Goal: Transaction & Acquisition: Purchase product/service

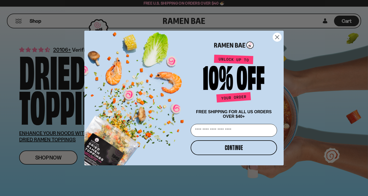
click at [277, 37] on circle "Close dialog" at bounding box center [277, 37] width 8 height 8
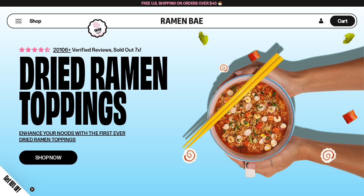
click at [53, 155] on span "Shop Now" at bounding box center [48, 157] width 26 height 5
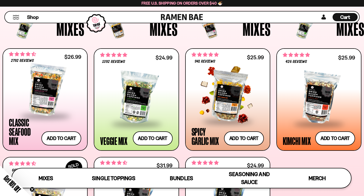
scroll to position [155, 0]
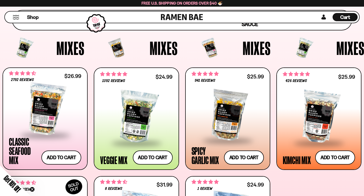
click at [126, 49] on div "Mixes" at bounding box center [143, 49] width 93 height 26
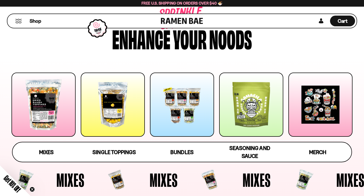
scroll to position [23, 0]
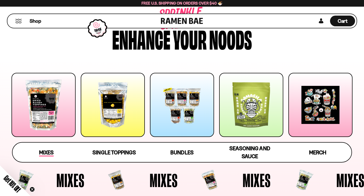
click at [42, 154] on span "Mixes" at bounding box center [46, 152] width 15 height 7
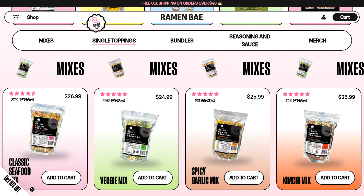
click at [114, 41] on span "Single Toppings" at bounding box center [114, 40] width 43 height 7
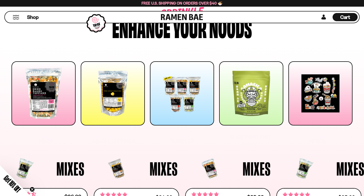
scroll to position [0, 0]
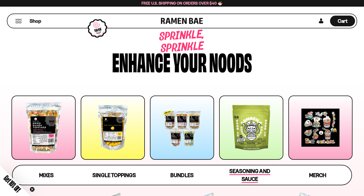
click at [256, 169] on span "Seasoning and Sauce" at bounding box center [250, 175] width 41 height 15
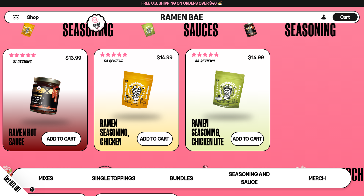
scroll to position [1144, 0]
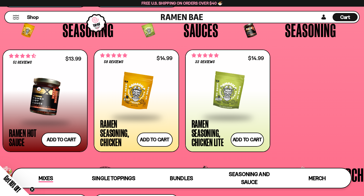
click at [40, 172] on link "Mixes" at bounding box center [46, 178] width 68 height 19
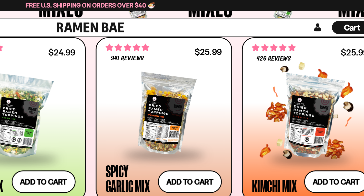
scroll to position [192, 0]
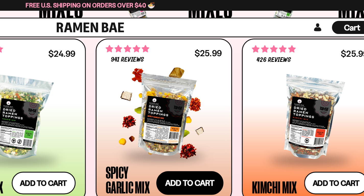
click at [249, 115] on button "Add to cart Add — Regular price $25.99 Regular price Sale price $25.99 Unit pri…" at bounding box center [244, 114] width 42 height 15
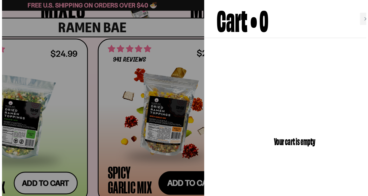
scroll to position [192, 0]
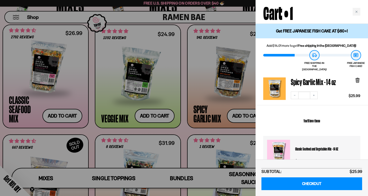
click at [228, 133] on div at bounding box center [184, 98] width 368 height 196
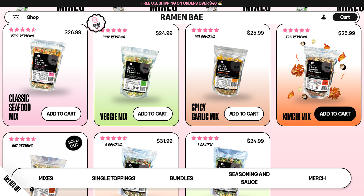
click at [324, 111] on button "Add to cart Add — Regular price $25.99 Regular price Sale price $25.99 Unit pri…" at bounding box center [336, 114] width 42 height 15
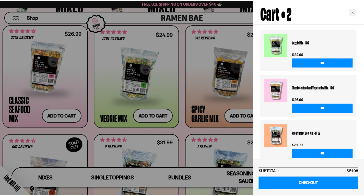
scroll to position [142, 0]
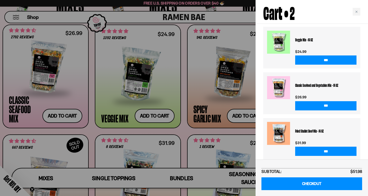
click at [219, 139] on div at bounding box center [184, 98] width 368 height 196
